Goal: Navigation & Orientation: Understand site structure

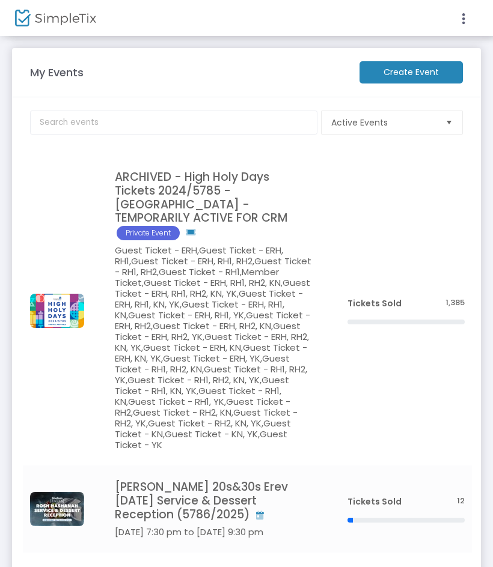
click at [479, 11] on m-brand at bounding box center [246, 18] width 493 height 36
click at [462, 16] on icon at bounding box center [463, 18] width 11 height 15
